Goal: Obtain resource: Download file/media

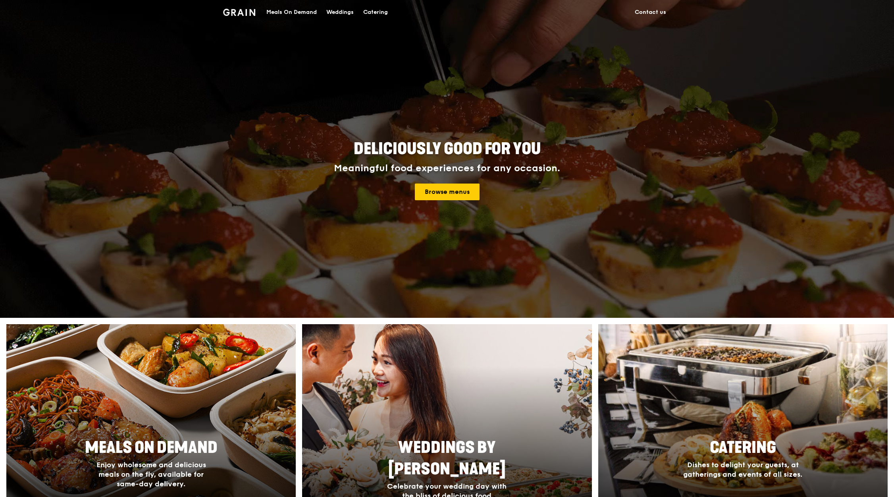
click at [370, 13] on div "Catering" at bounding box center [375, 12] width 25 height 24
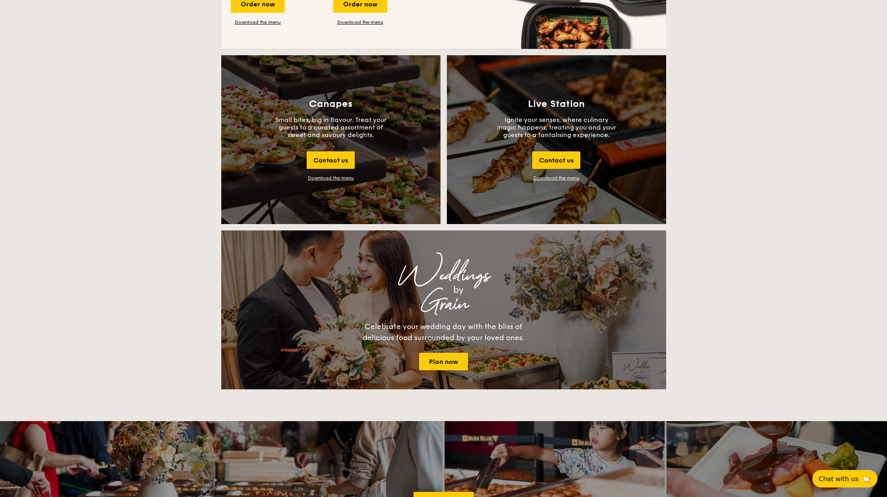
scroll to position [835, 0]
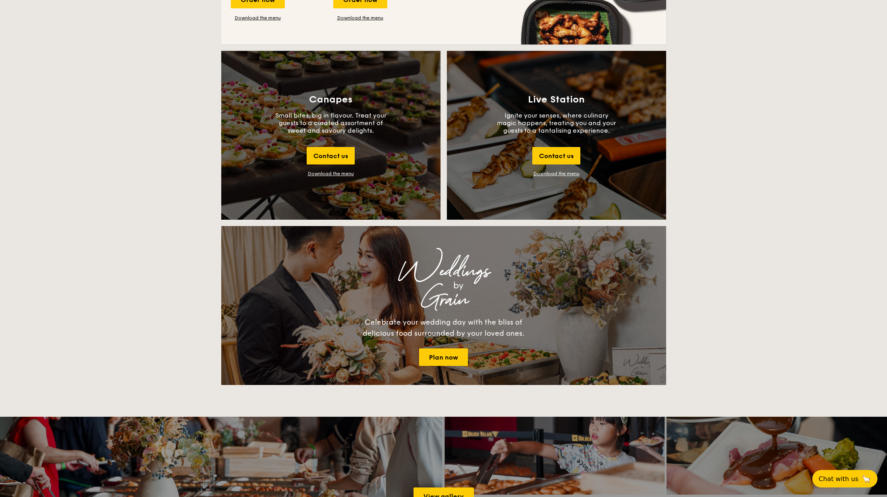
click at [317, 170] on div "Canapes Small bites, big in flavour. Treat your guests to a curated assortment …" at bounding box center [330, 135] width 219 height 169
click at [319, 171] on div "Download the menu" at bounding box center [331, 174] width 46 height 6
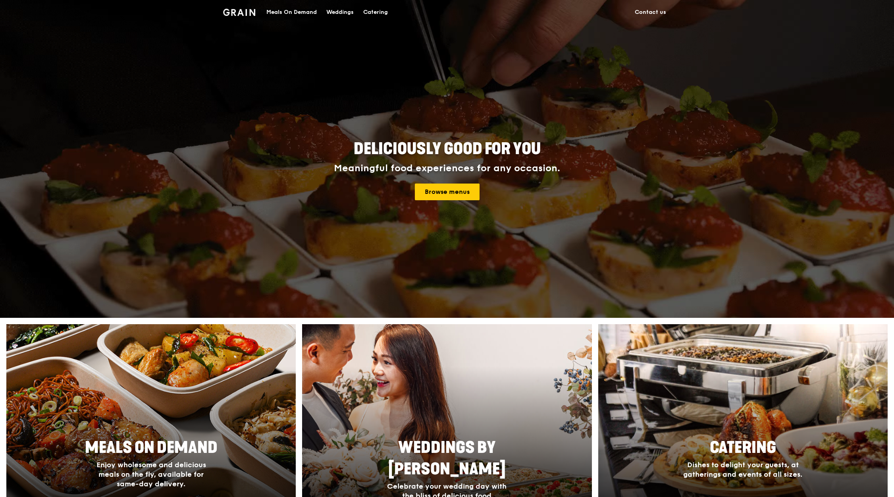
click at [373, 13] on div "Catering" at bounding box center [375, 12] width 25 height 24
